Goal: Consume media (video, audio): Watch videos, listen to music or podcasts

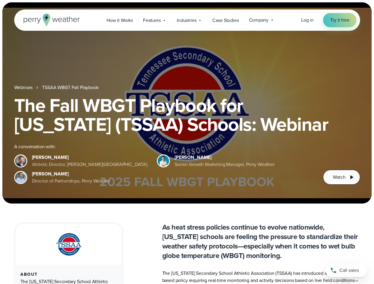
click at [187, 142] on div "The Fall WBGT Playbook for [US_STATE] (TSSAA) Schools: Webinar A conversation w…" at bounding box center [187, 140] width 346 height 89
click at [187, 20] on span "Industries" at bounding box center [187, 20] width 20 height 7
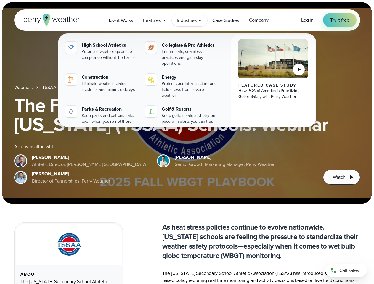
click at [187, 103] on h1 "The Fall WBGT Playbook for [US_STATE] (TSSAA) Schools: Webinar" at bounding box center [187, 115] width 346 height 38
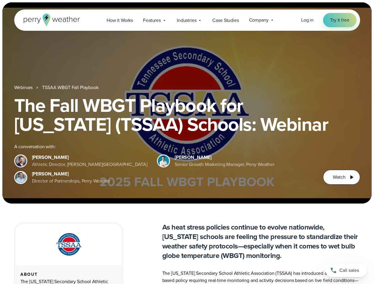
click at [71, 88] on link "TSSAA WBGT Fall Playbook" at bounding box center [70, 87] width 56 height 7
click at [341, 177] on span "Watch" at bounding box center [339, 177] width 12 height 7
